Goal: Information Seeking & Learning: Learn about a topic

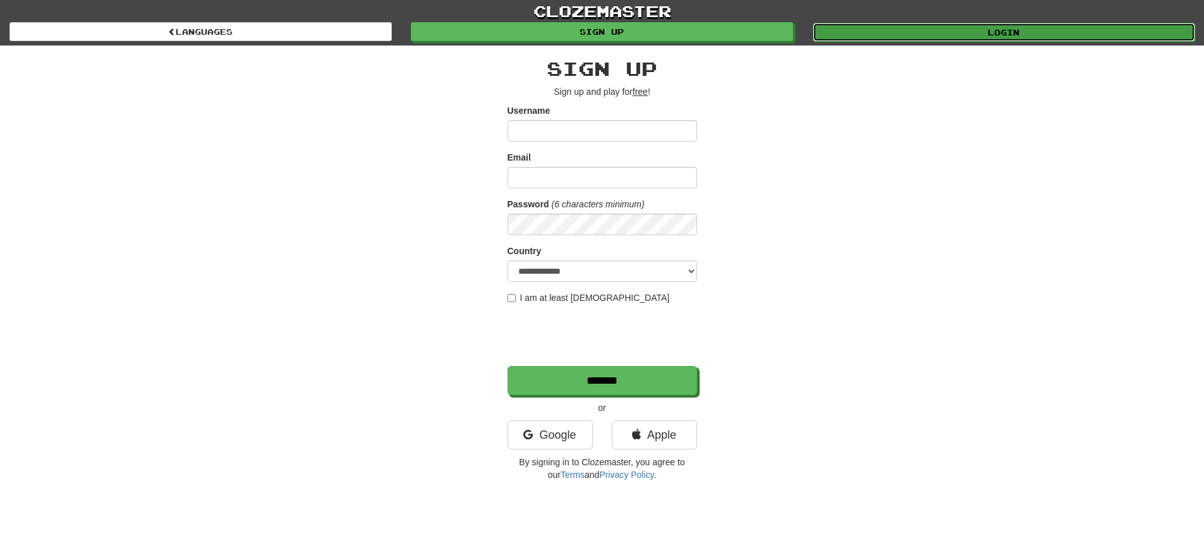
click at [1061, 34] on link "Login" at bounding box center [1004, 32] width 382 height 19
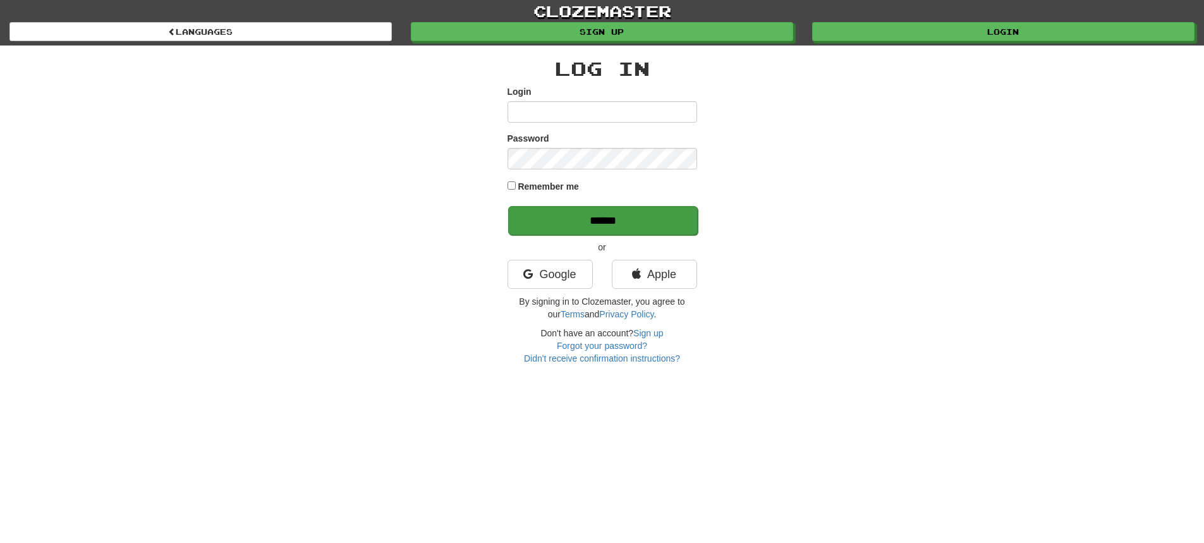
type input "**********"
click at [614, 218] on input "******" at bounding box center [603, 220] width 190 height 29
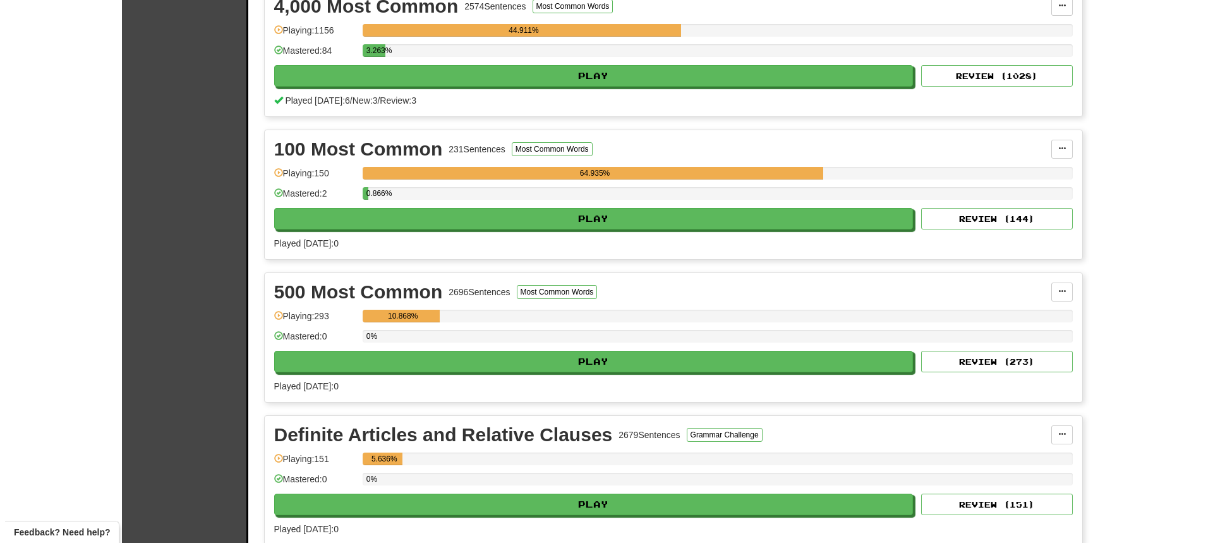
scroll to position [790, 0]
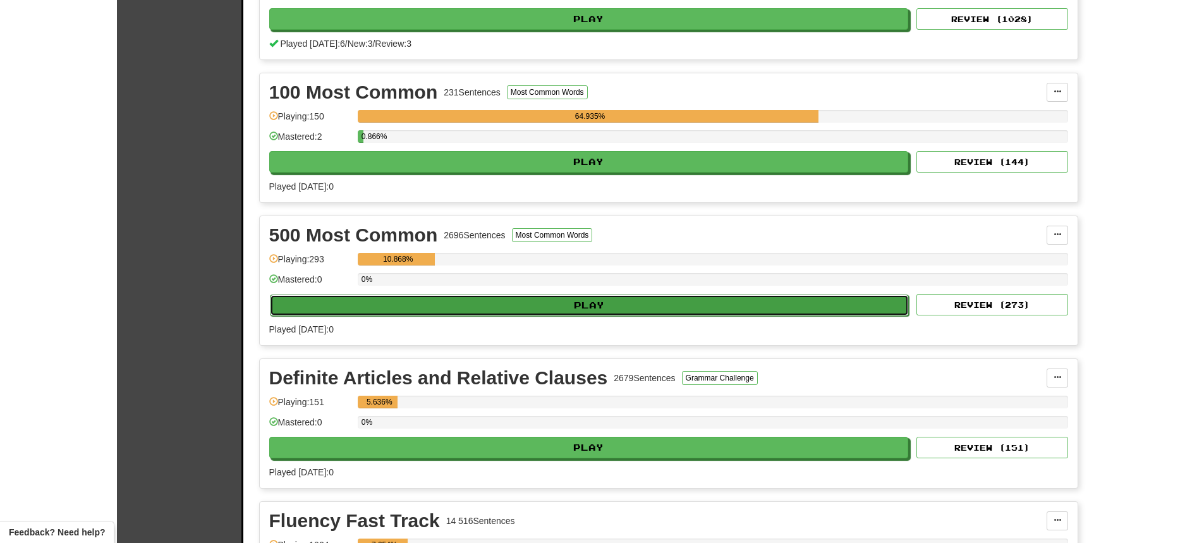
click at [609, 303] on button "Play" at bounding box center [589, 304] width 639 height 21
select select "**"
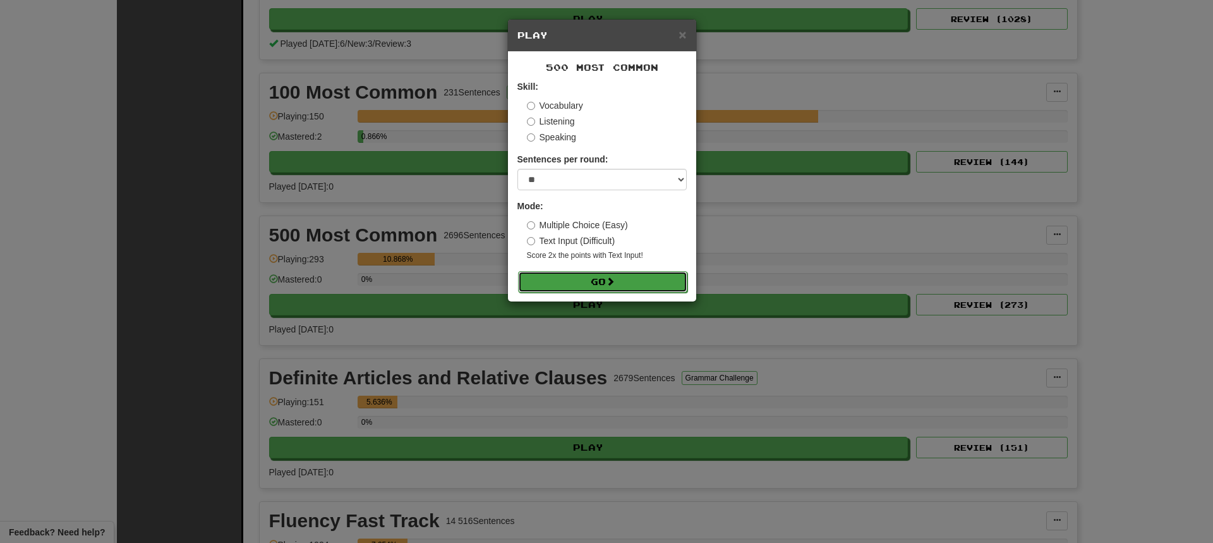
click at [596, 276] on button "Go" at bounding box center [602, 281] width 169 height 21
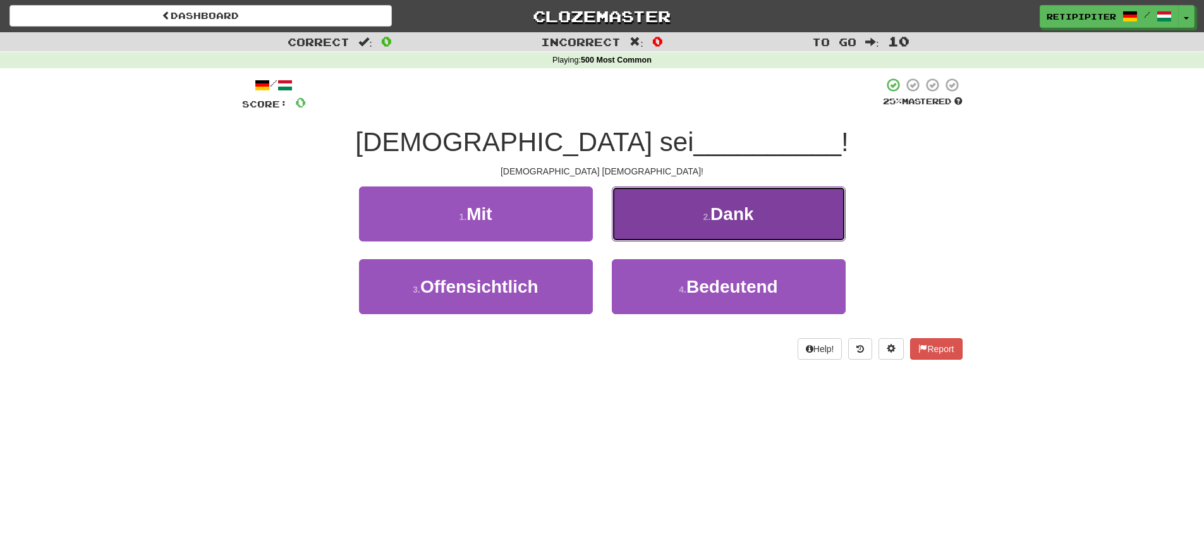
click at [740, 226] on button "2 . Dank" at bounding box center [729, 213] width 234 height 55
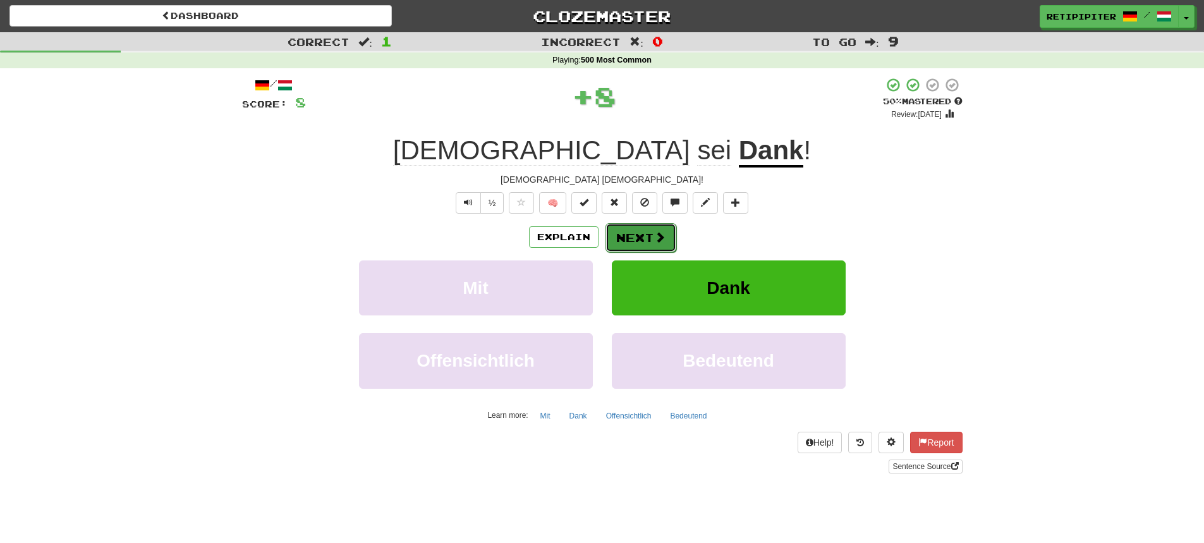
click at [642, 234] on button "Next" at bounding box center [640, 237] width 71 height 29
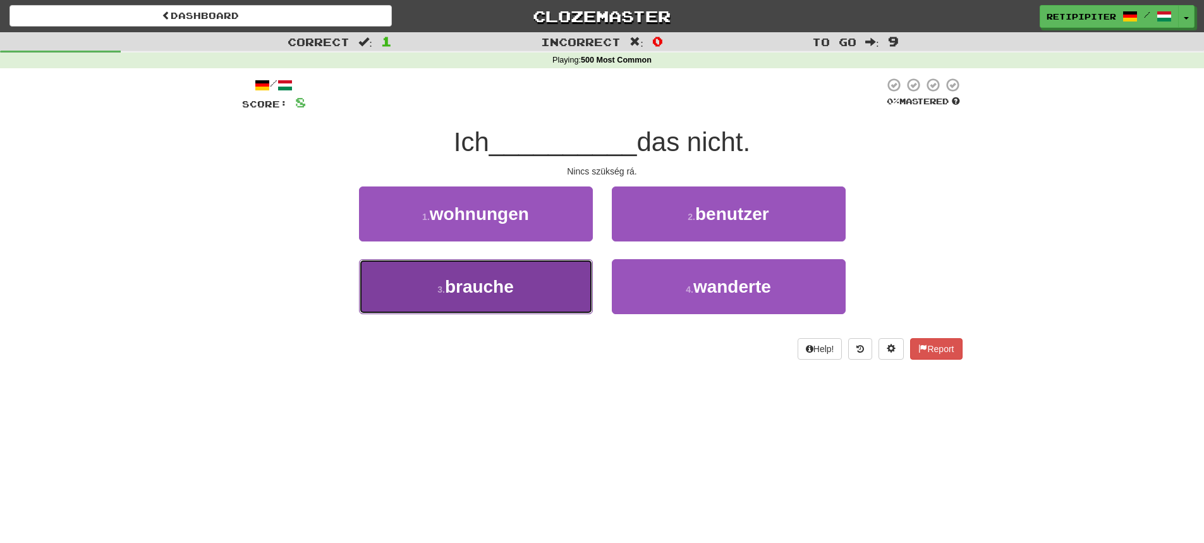
click at [524, 282] on button "3 . brauche" at bounding box center [476, 286] width 234 height 55
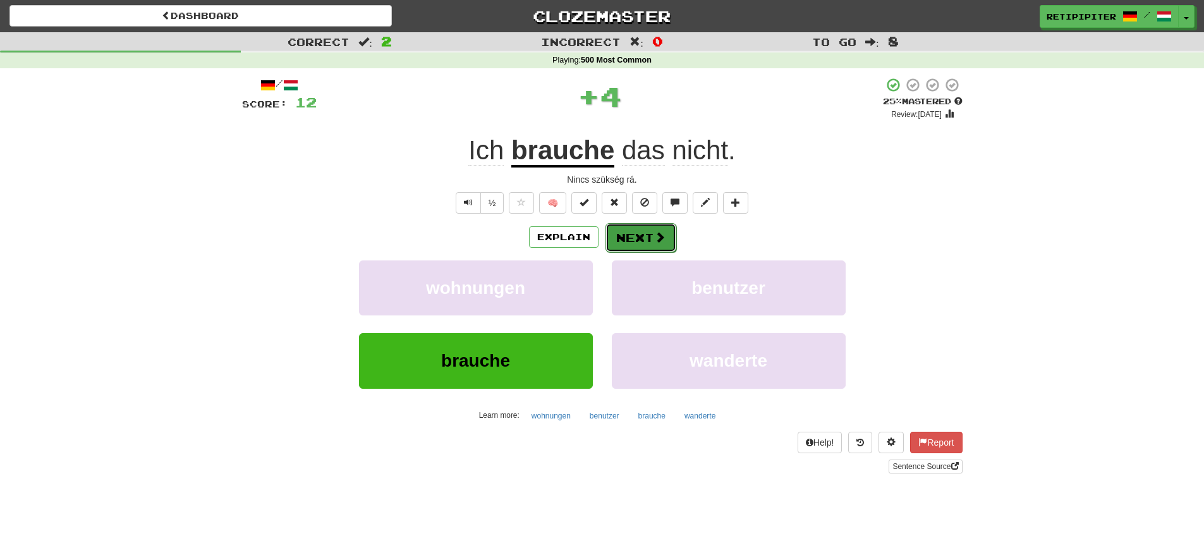
click at [644, 237] on button "Next" at bounding box center [640, 237] width 71 height 29
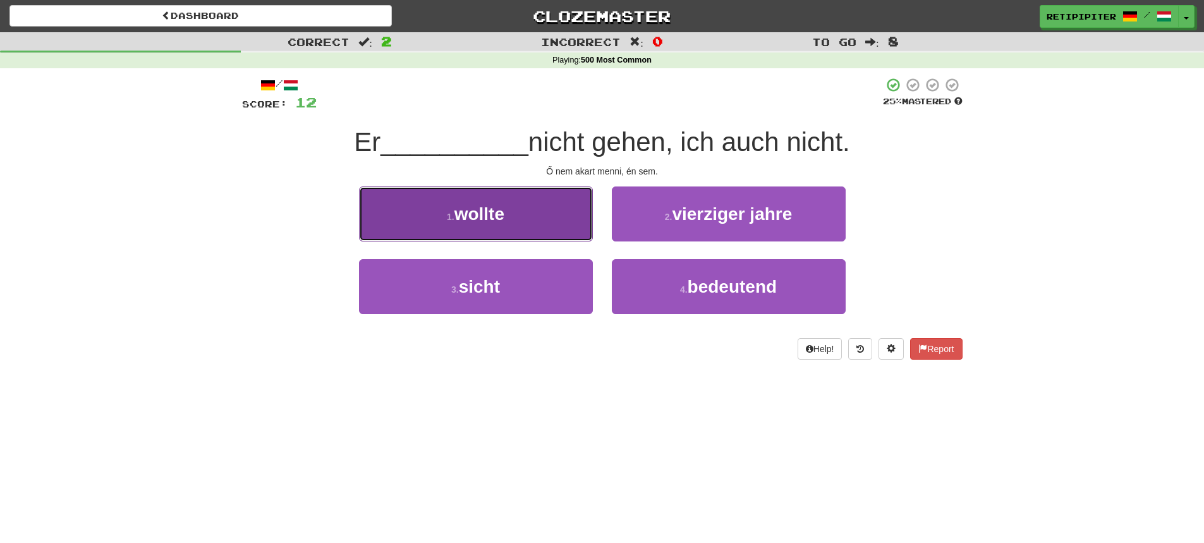
click at [518, 214] on button "1 . wollte" at bounding box center [476, 213] width 234 height 55
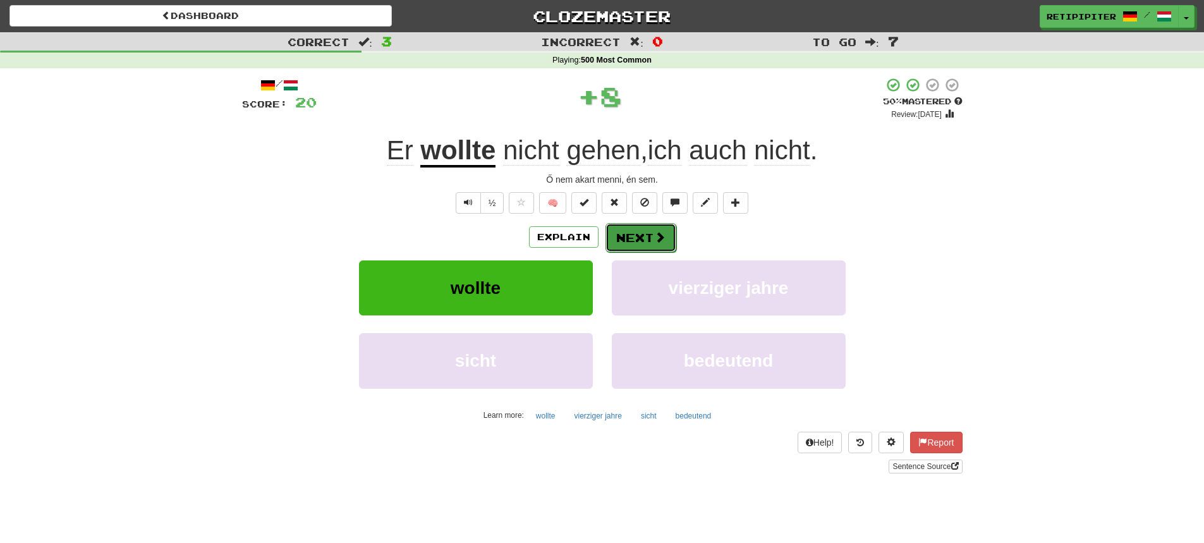
click at [664, 240] on button "Next" at bounding box center [640, 237] width 71 height 29
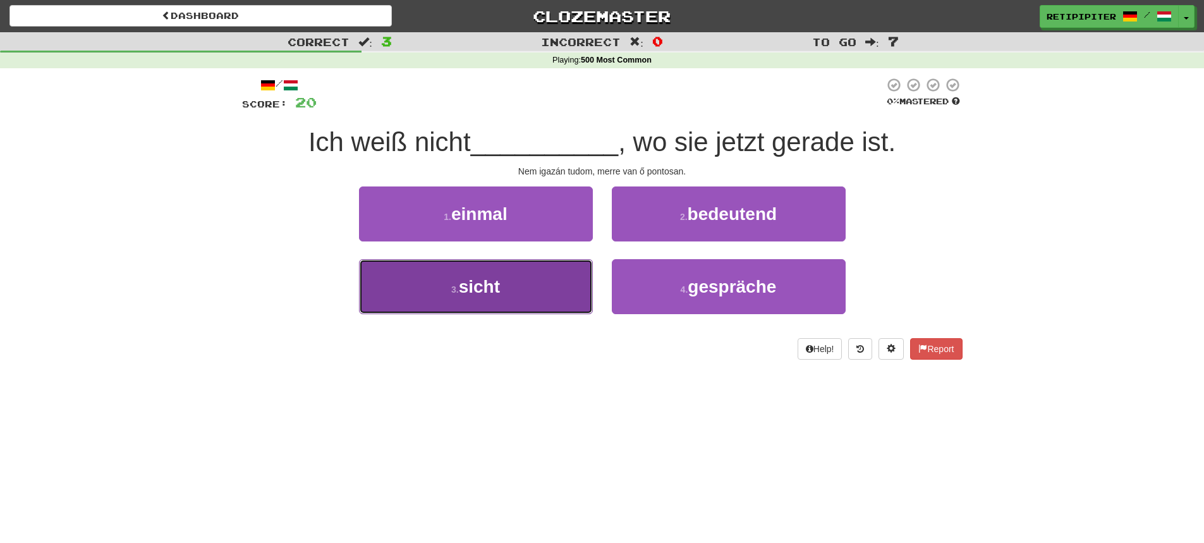
click at [479, 296] on button "3 . sicht" at bounding box center [476, 286] width 234 height 55
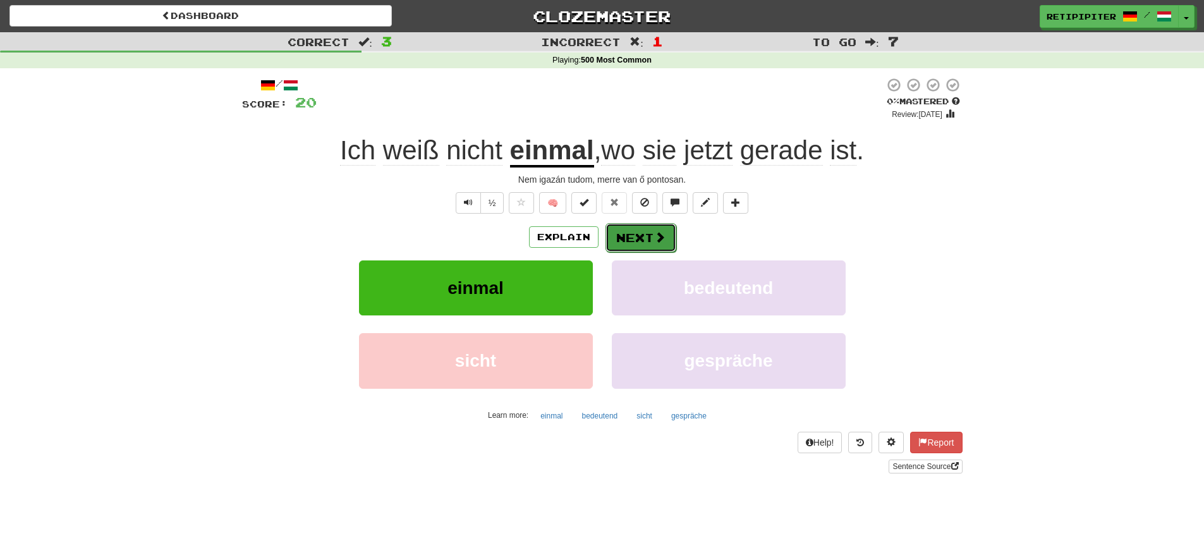
click at [656, 239] on span at bounding box center [659, 236] width 11 height 11
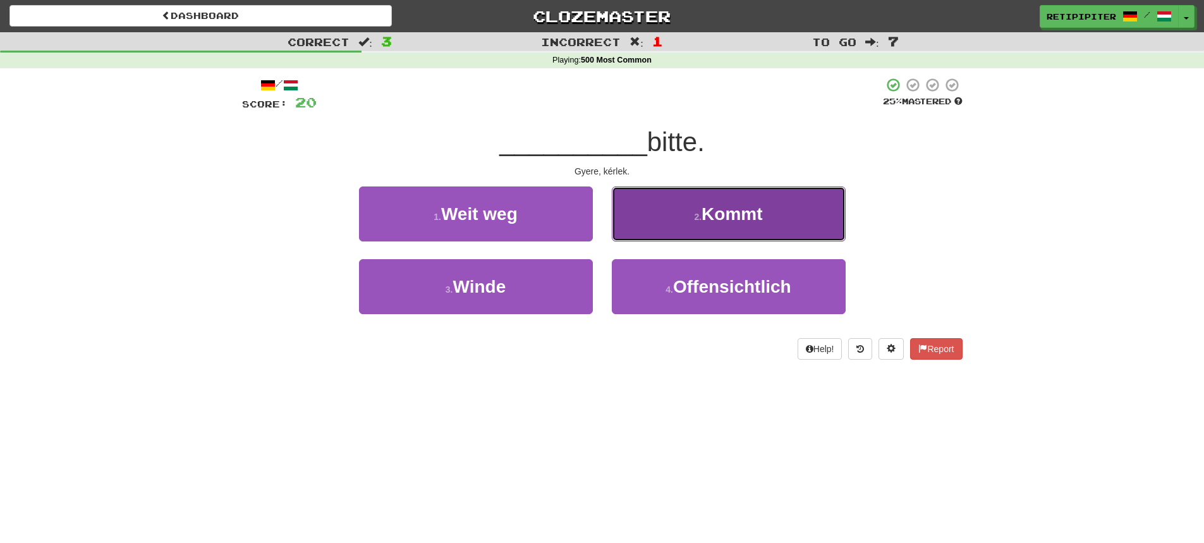
click at [739, 231] on button "2 . Kommt" at bounding box center [729, 213] width 234 height 55
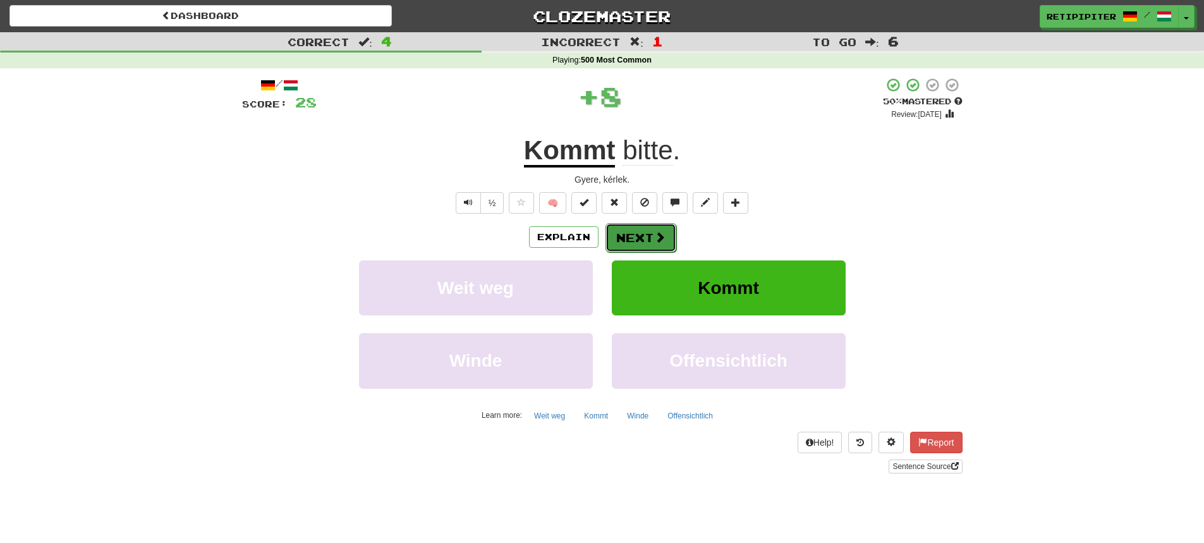
click at [619, 239] on button "Next" at bounding box center [640, 237] width 71 height 29
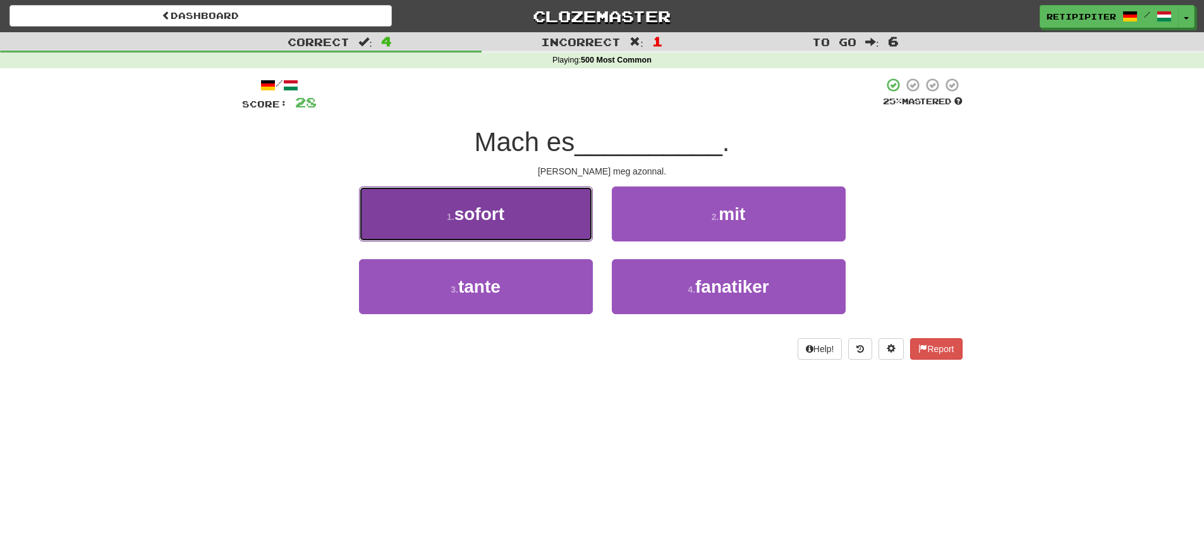
click at [540, 215] on button "1 . sofort" at bounding box center [476, 213] width 234 height 55
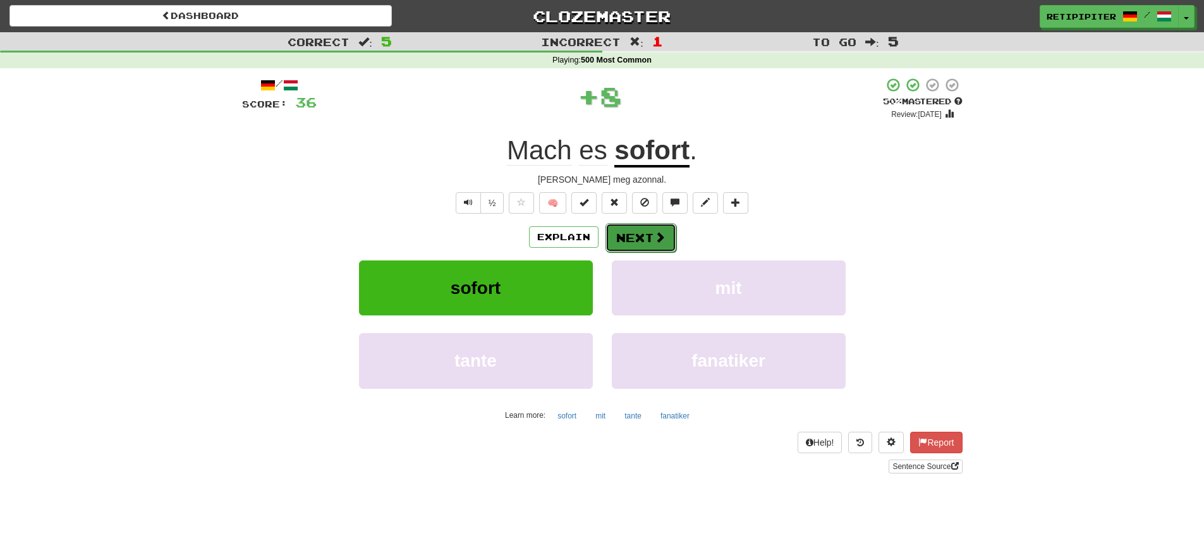
click at [646, 227] on button "Next" at bounding box center [640, 237] width 71 height 29
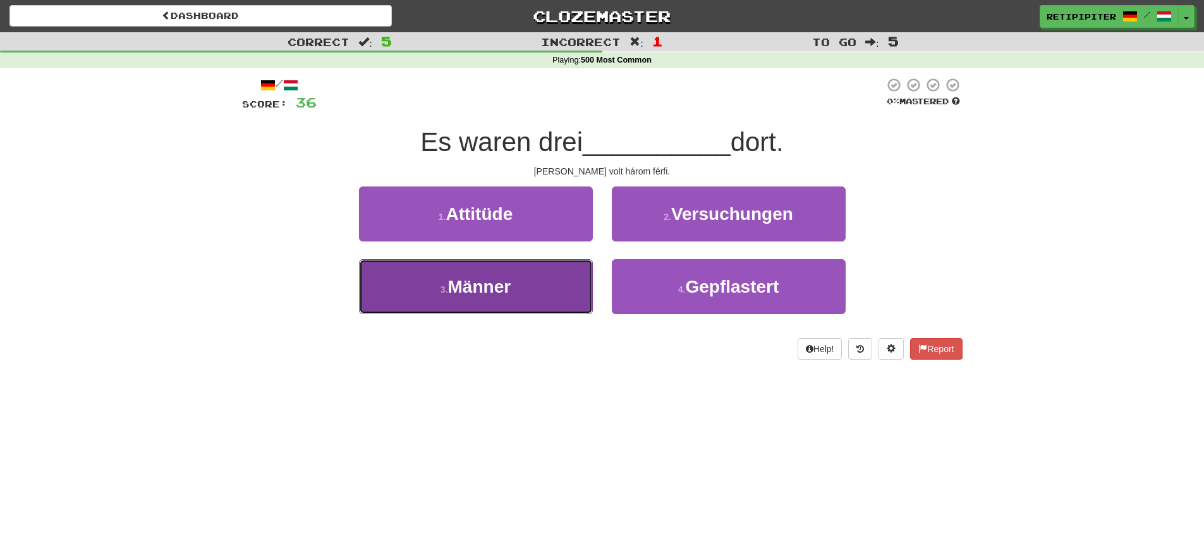
click at [509, 291] on span "Männer" at bounding box center [479, 287] width 63 height 20
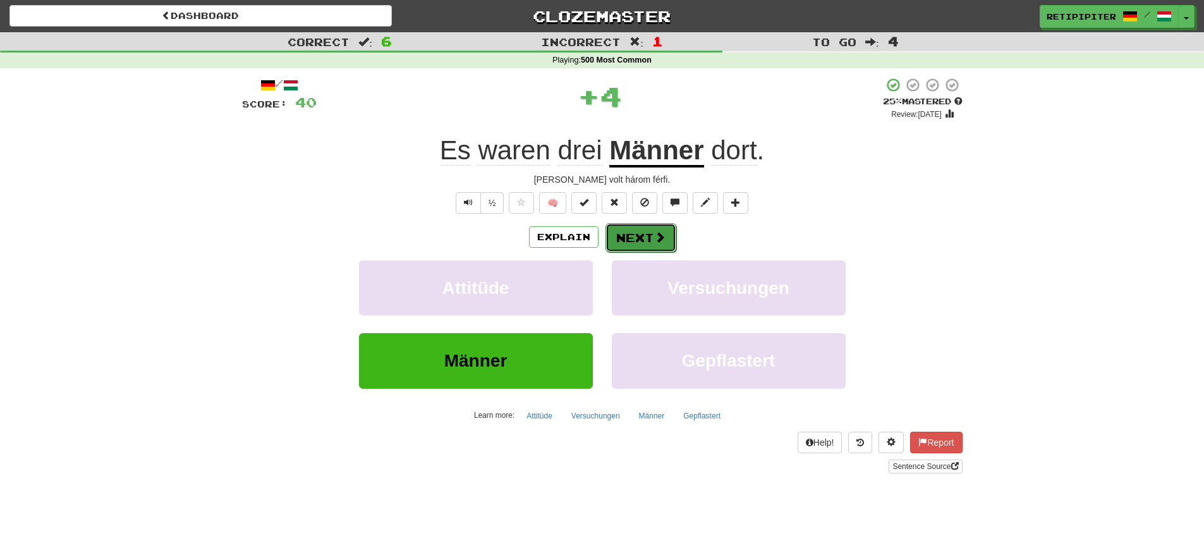
click at [650, 239] on button "Next" at bounding box center [640, 237] width 71 height 29
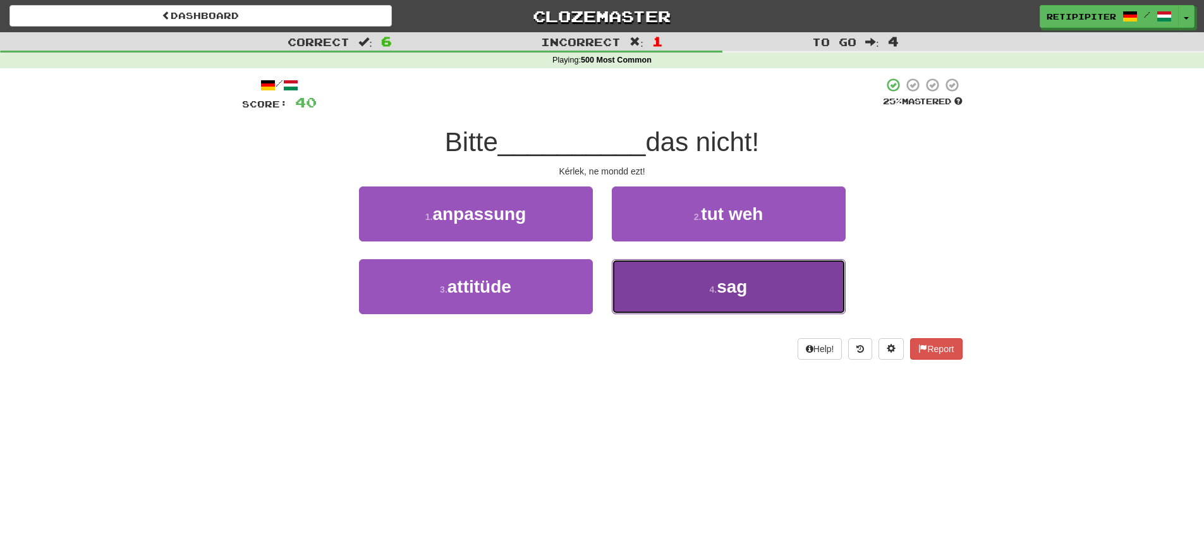
click at [710, 286] on small "4 ." at bounding box center [714, 289] width 8 height 10
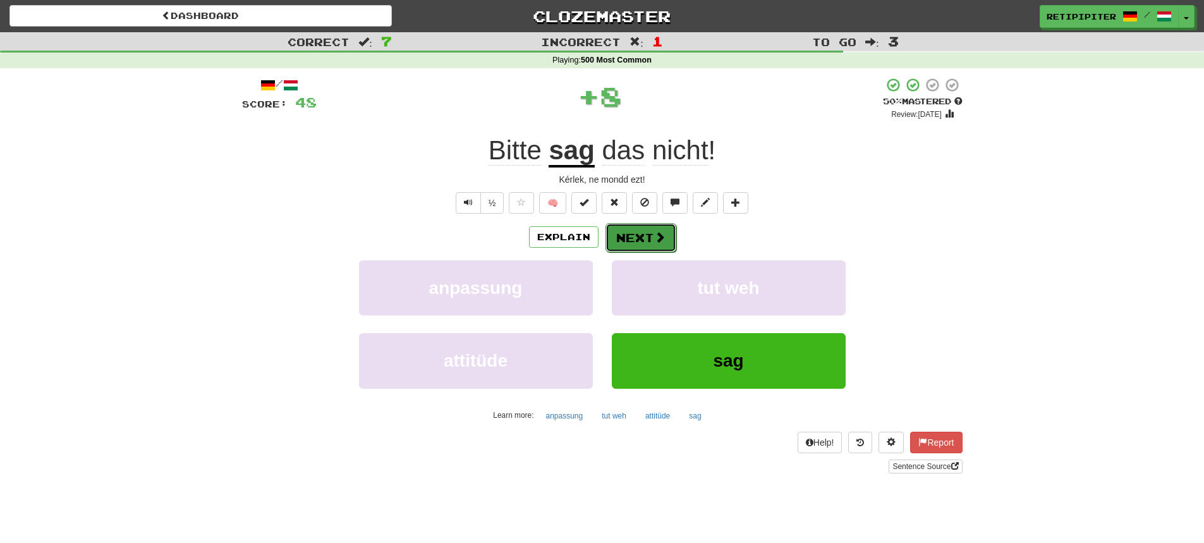
click at [629, 229] on button "Next" at bounding box center [640, 237] width 71 height 29
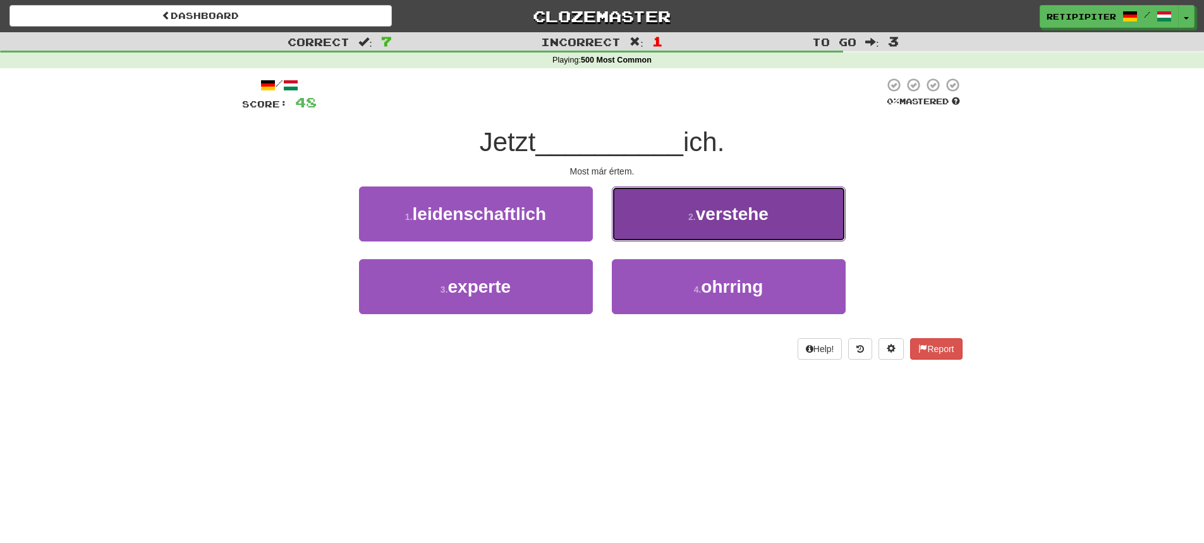
click at [753, 238] on button "2 . verstehe" at bounding box center [729, 213] width 234 height 55
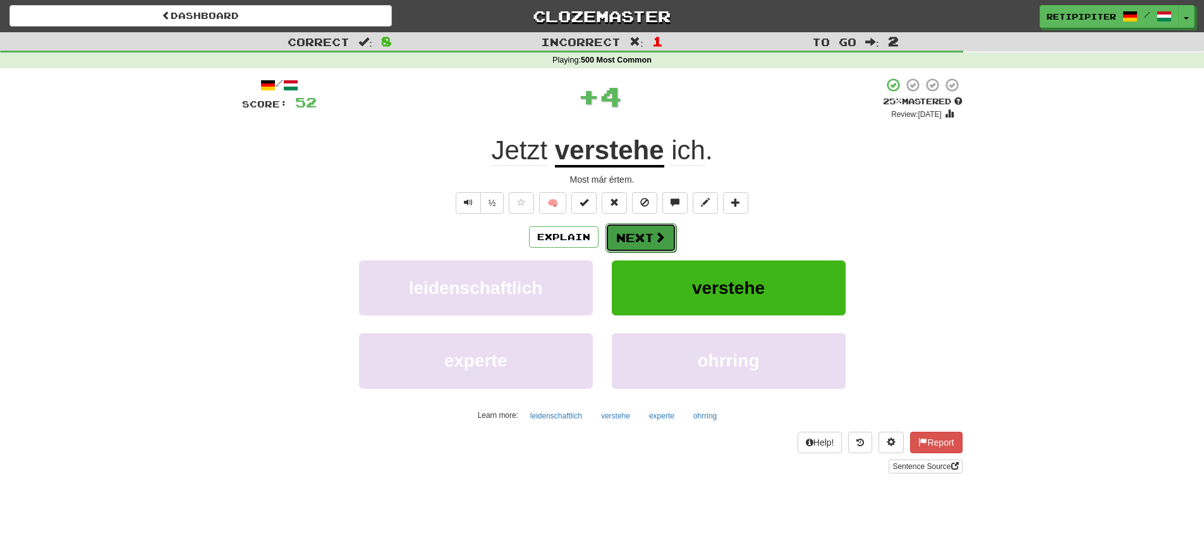
click at [665, 236] on button "Next" at bounding box center [640, 237] width 71 height 29
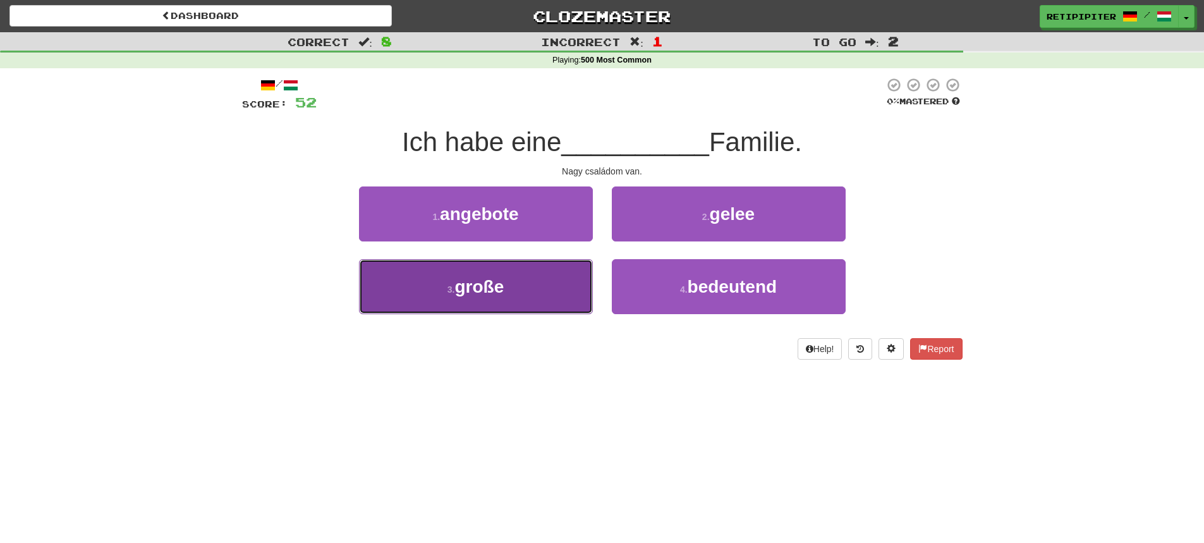
click at [500, 291] on span "große" at bounding box center [478, 287] width 49 height 20
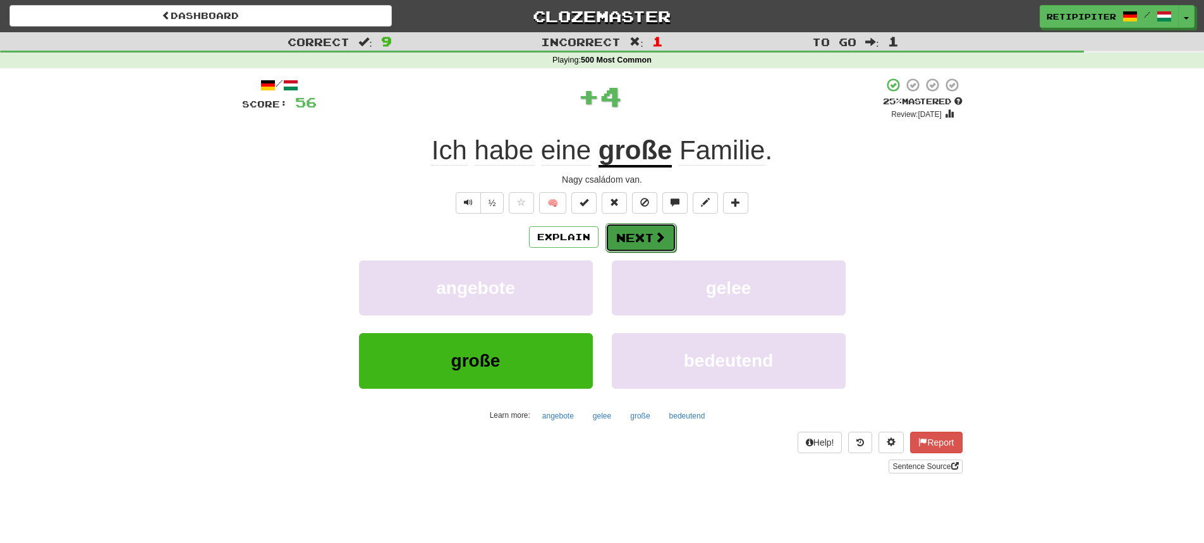
click at [633, 231] on button "Next" at bounding box center [640, 237] width 71 height 29
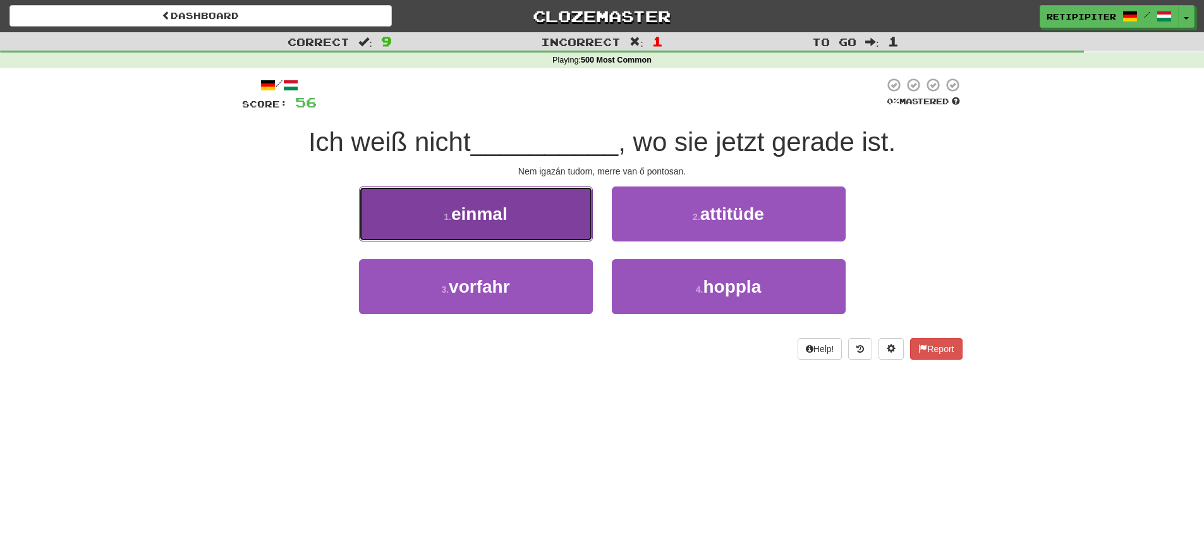
click at [518, 216] on button "1 . einmal" at bounding box center [476, 213] width 234 height 55
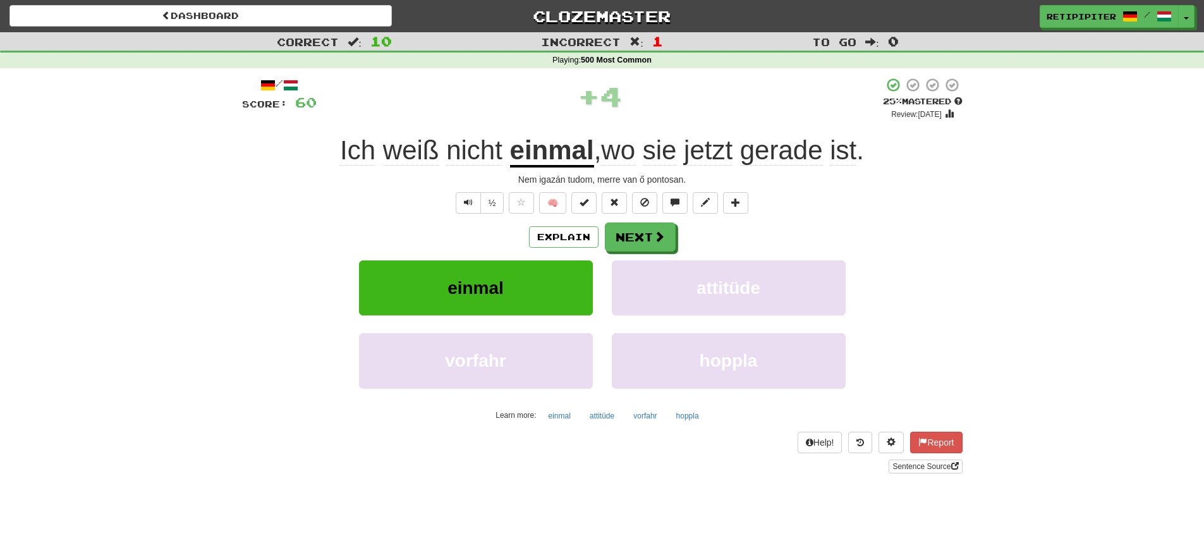
click at [535, 154] on u "einmal" at bounding box center [552, 151] width 84 height 32
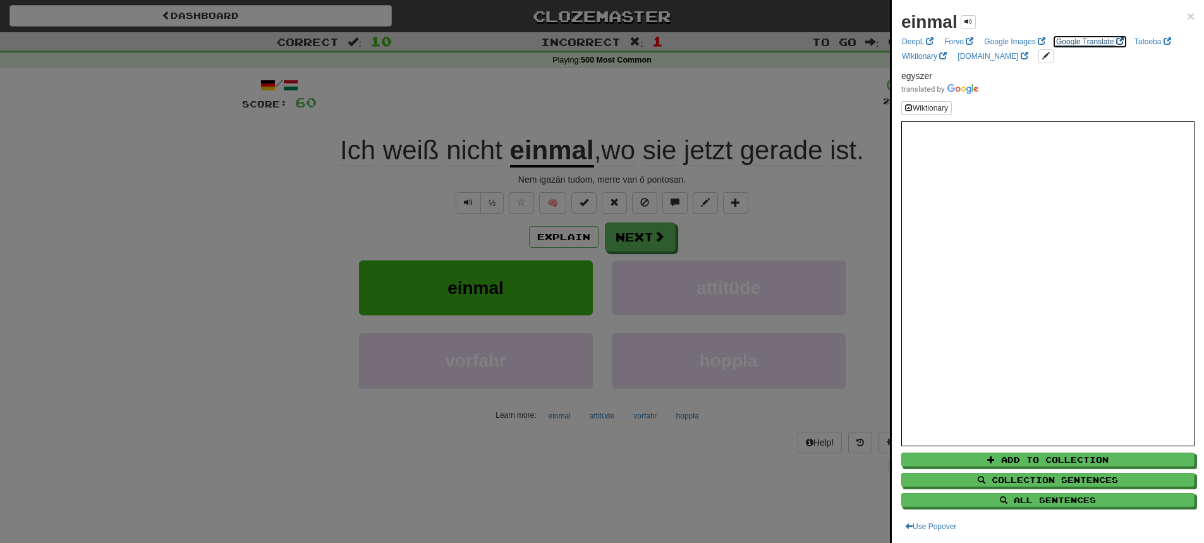
click at [1073, 39] on link "Google Translate" at bounding box center [1089, 42] width 75 height 14
click at [652, 235] on div at bounding box center [602, 271] width 1204 height 543
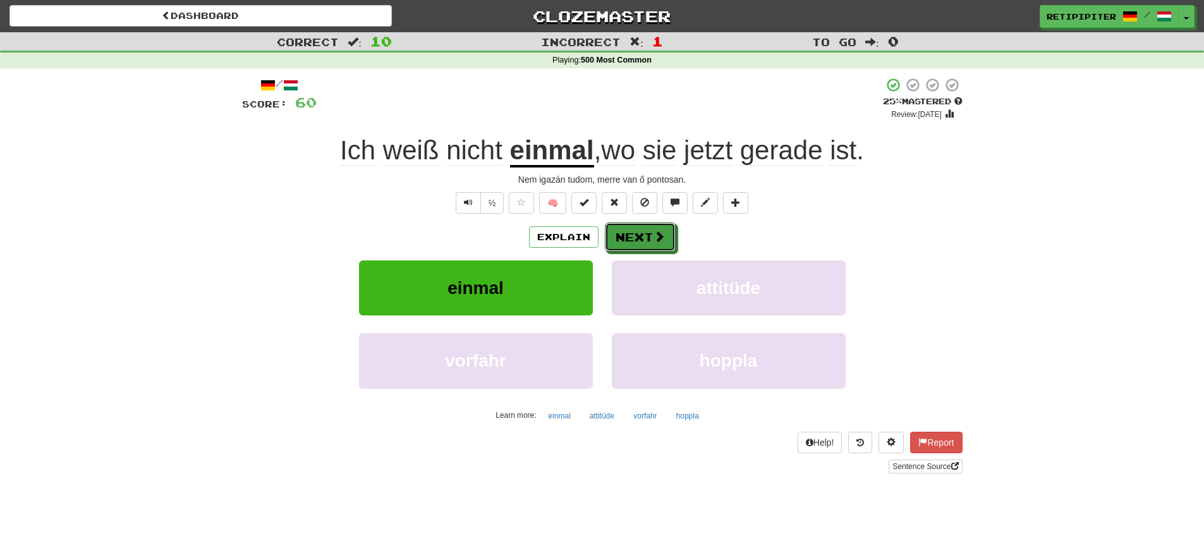
click at [653, 235] on span at bounding box center [658, 236] width 11 height 11
